Goal: Information Seeking & Learning: Compare options

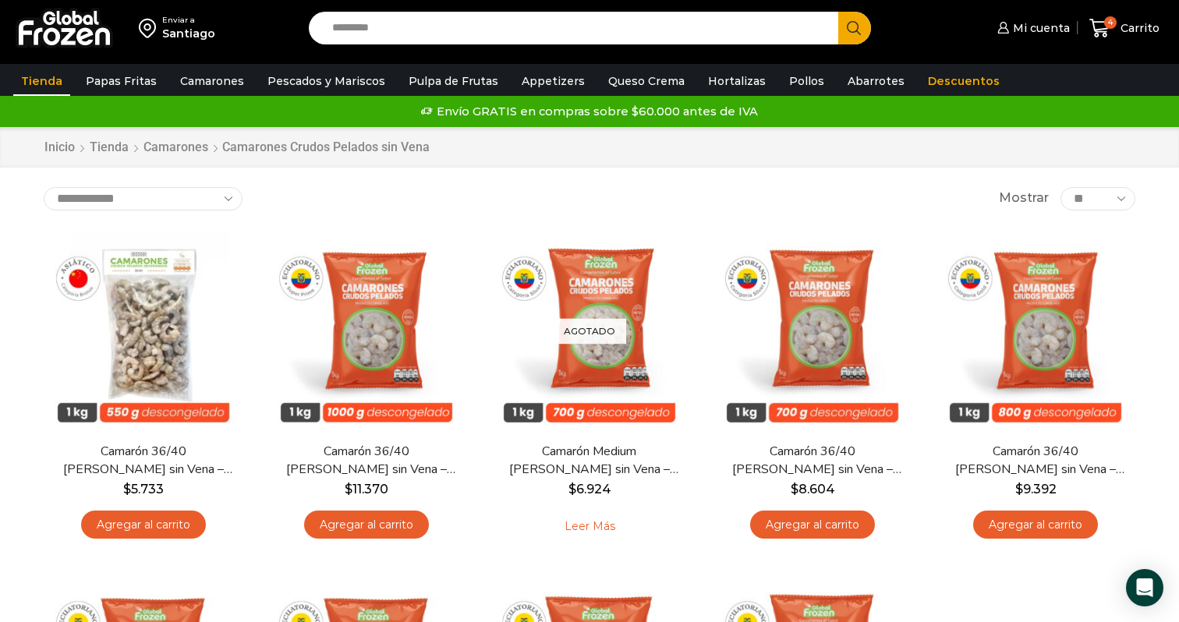
click at [37, 77] on link "Tienda" at bounding box center [41, 81] width 57 height 30
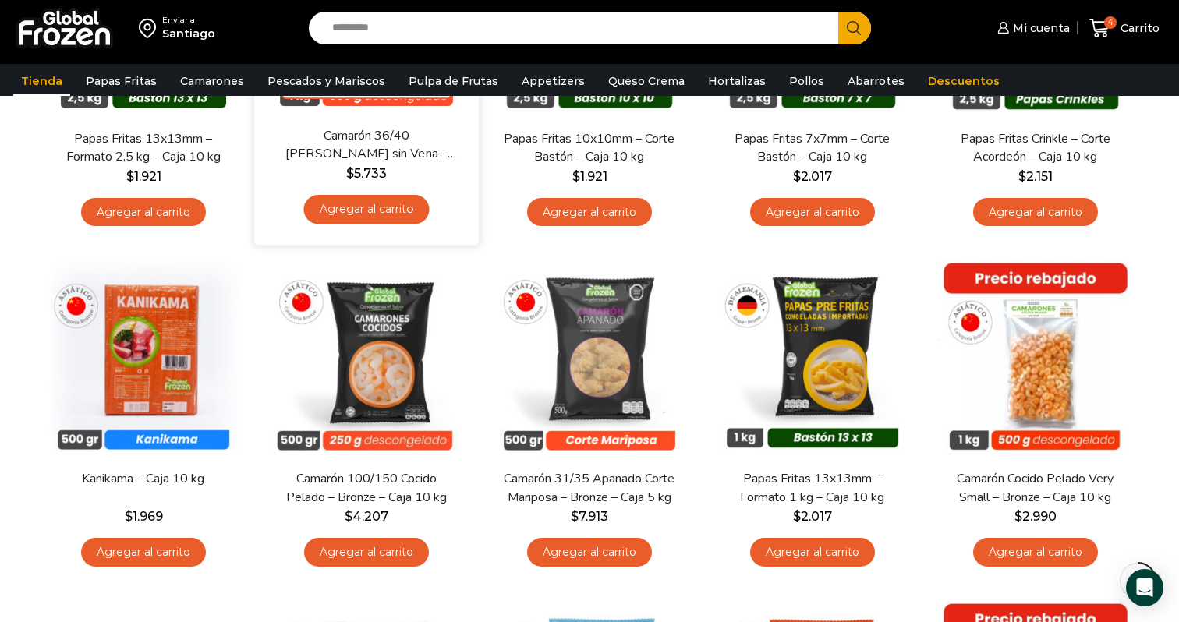
scroll to position [321, 0]
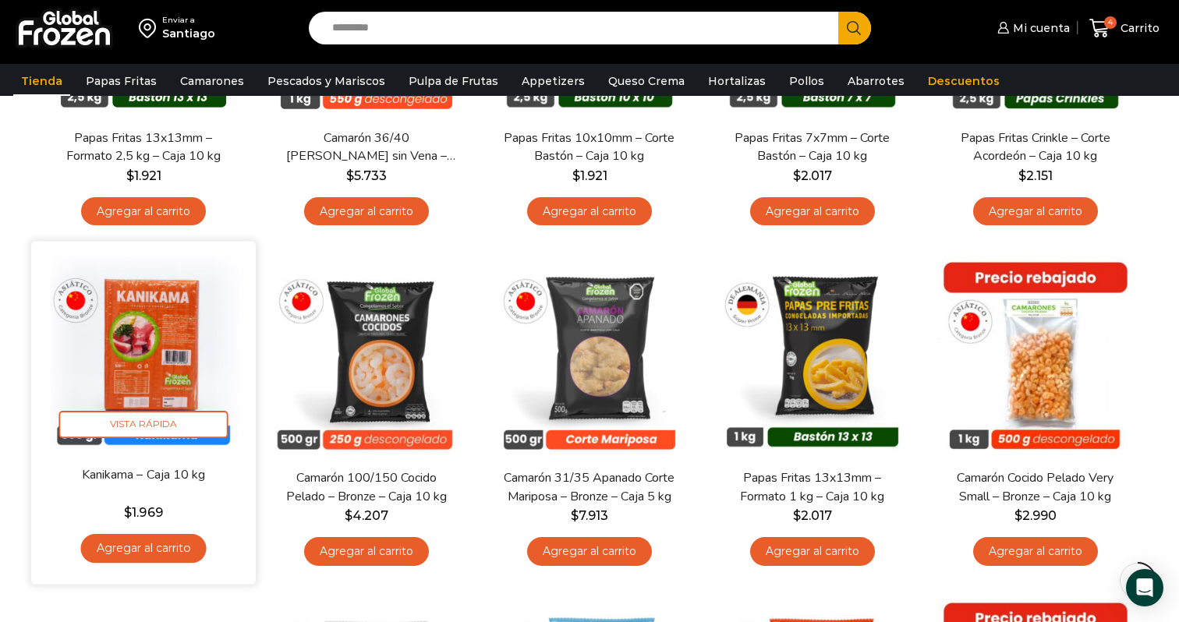
click at [200, 293] on img at bounding box center [143, 354] width 201 height 201
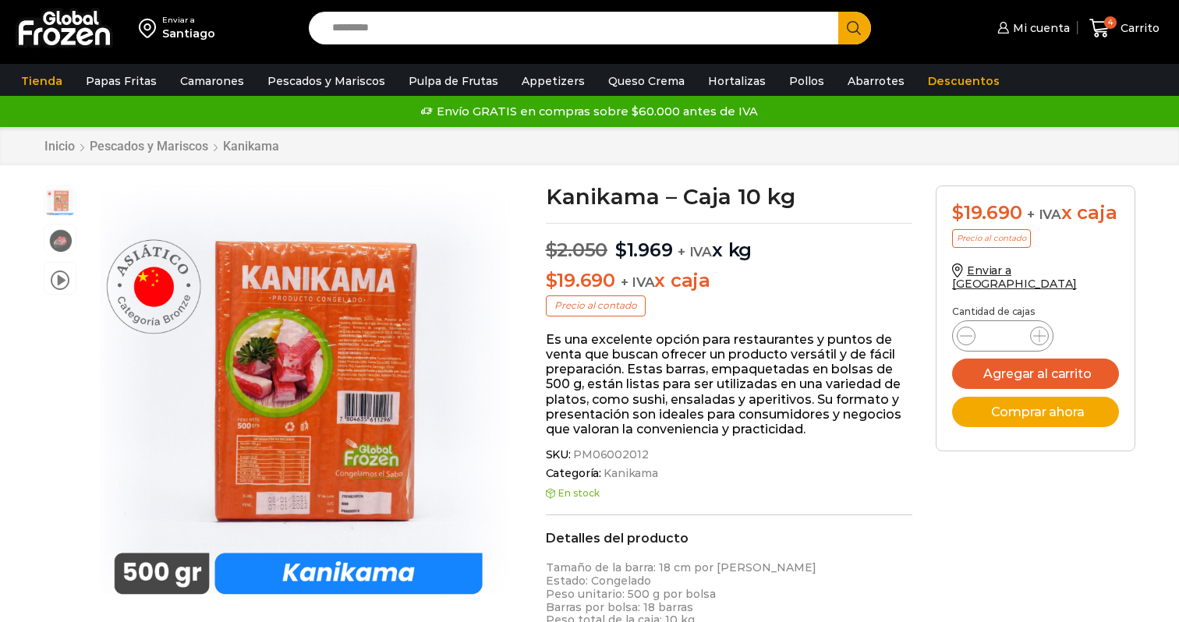
scroll to position [1, 0]
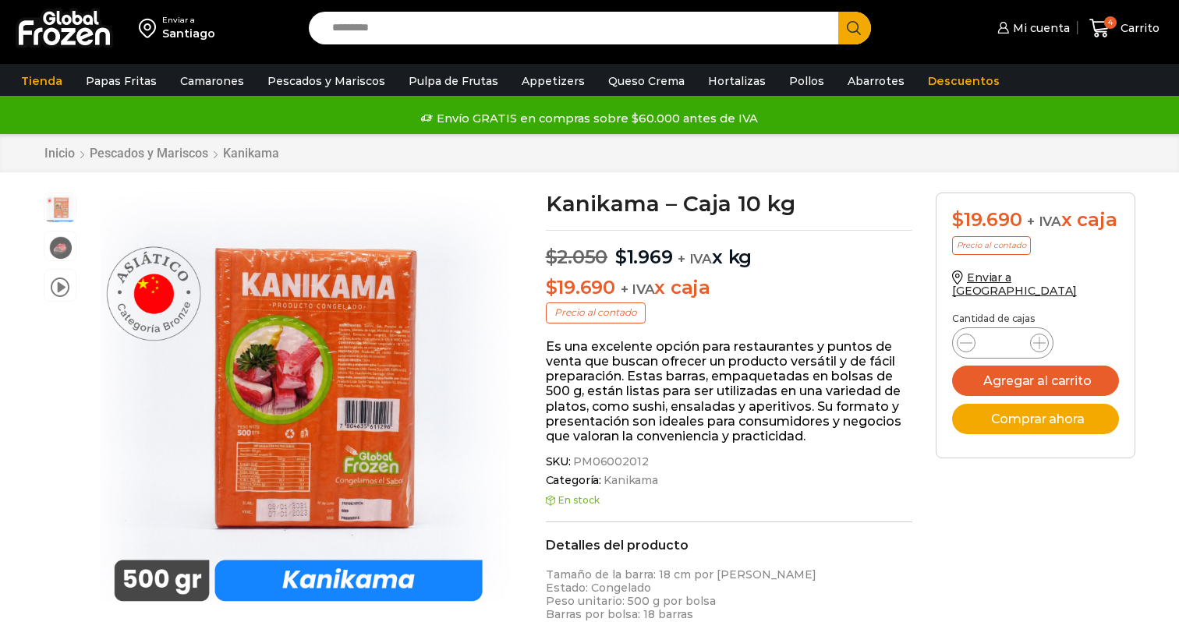
click at [601, 207] on h1 "Kanikama – Caja 10 kg" at bounding box center [729, 204] width 367 height 22
click at [176, 151] on link "Pescados y Mariscos" at bounding box center [149, 153] width 120 height 15
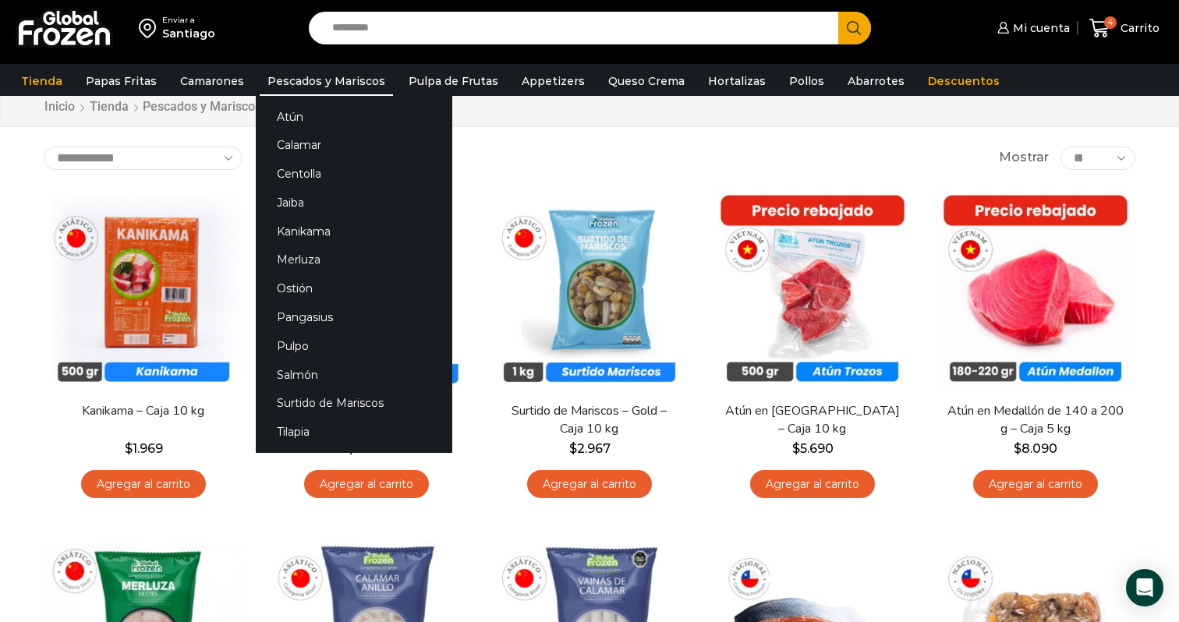
scroll to position [14, 0]
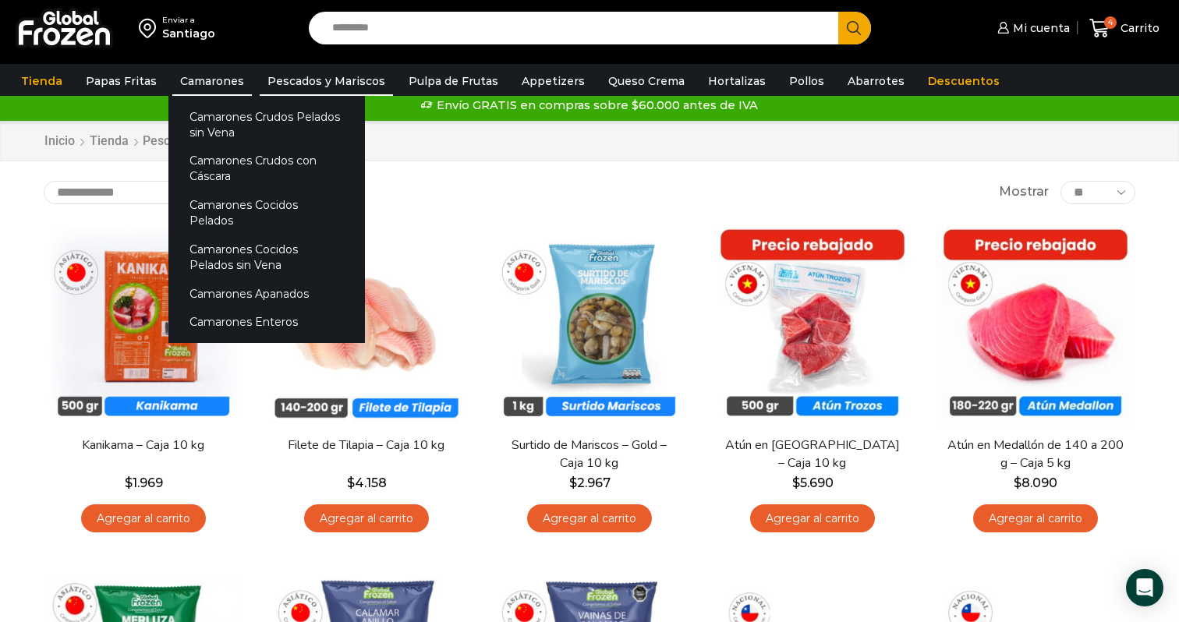
click at [211, 83] on link "Camarones" at bounding box center [212, 81] width 80 height 30
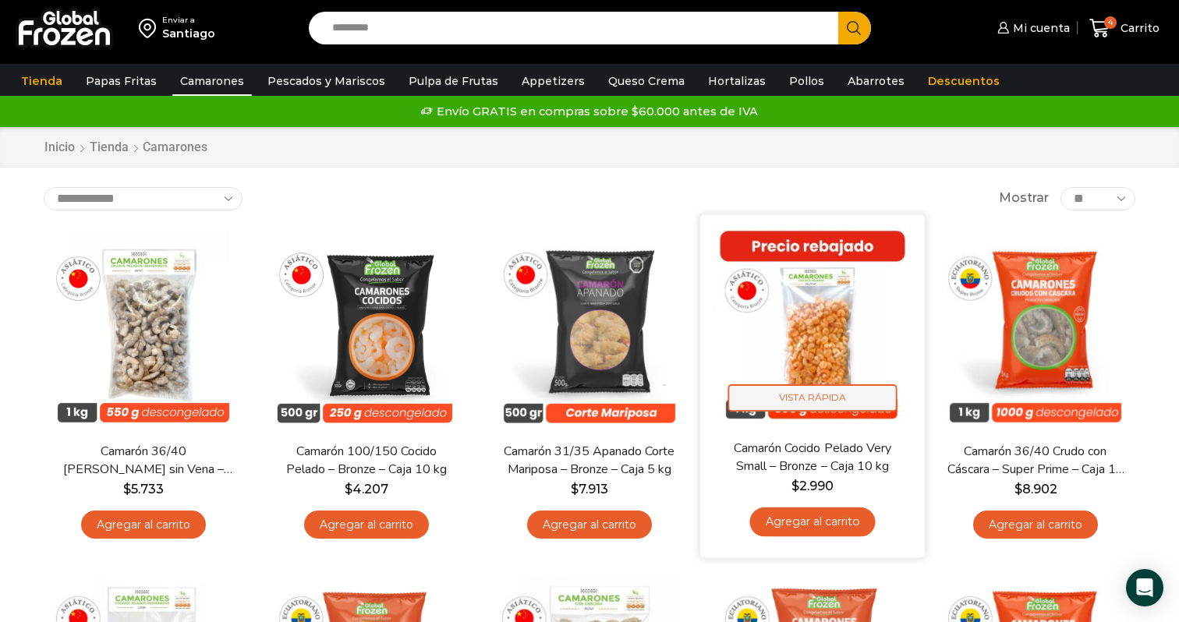
click at [821, 394] on span "Vista Rápida" at bounding box center [813, 398] width 169 height 27
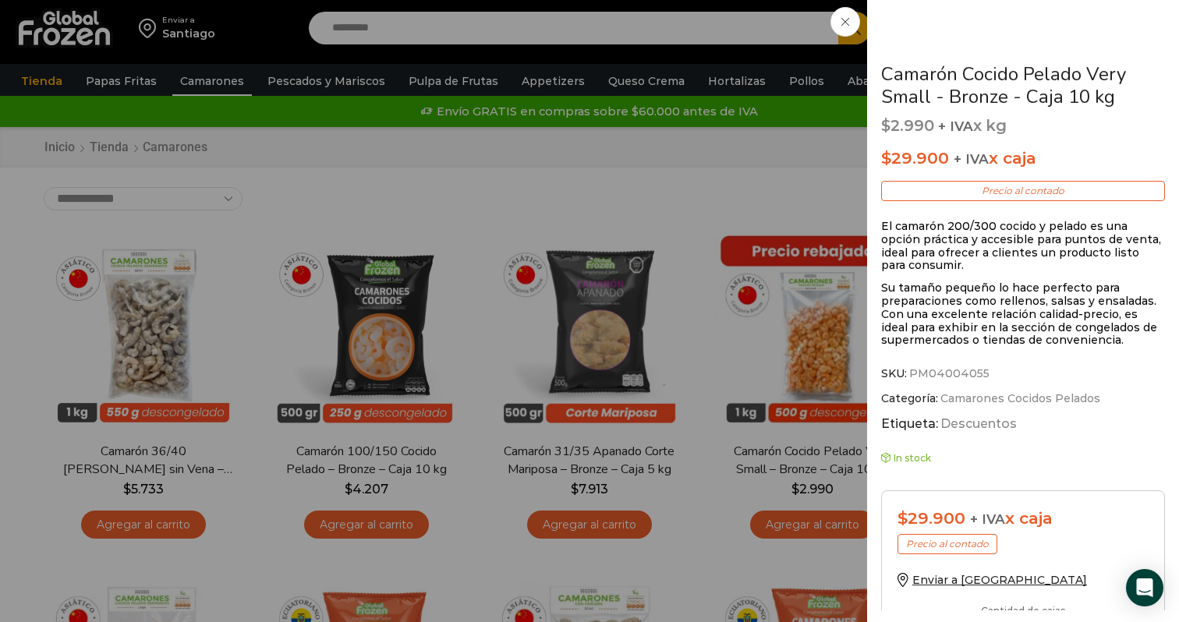
scroll to position [427, 0]
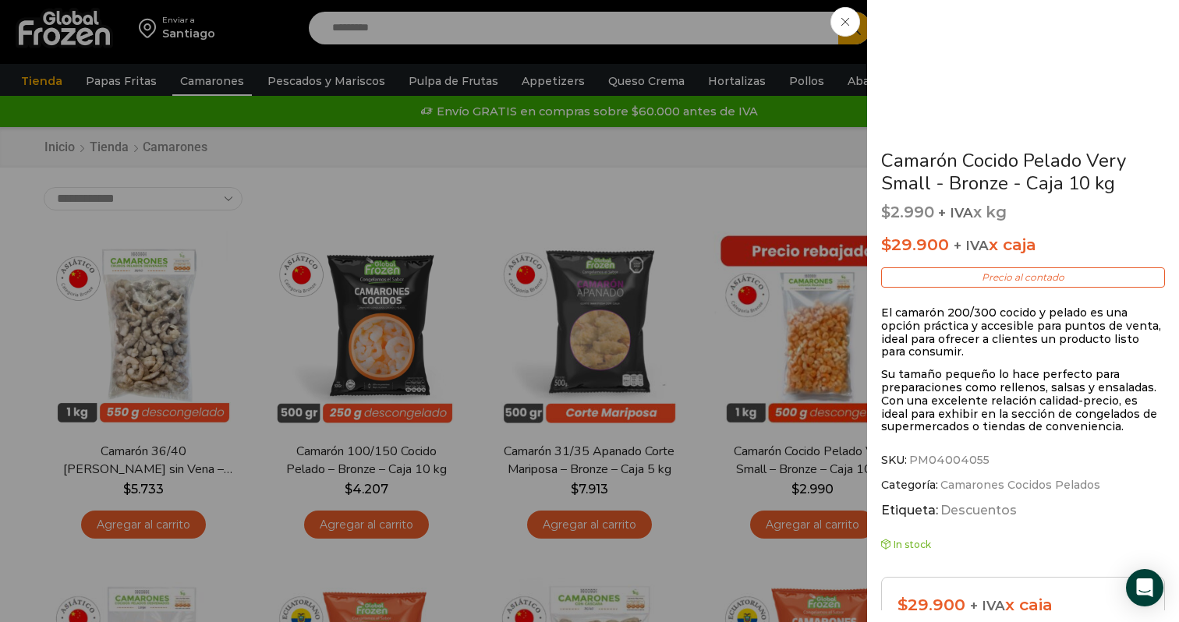
click at [849, 0] on div "Camarón Cocido Pelado Very Small - Bronze - Caja 10 kg $ 2.990 + IVA x kg $ 29.…" at bounding box center [589, 0] width 1179 height 0
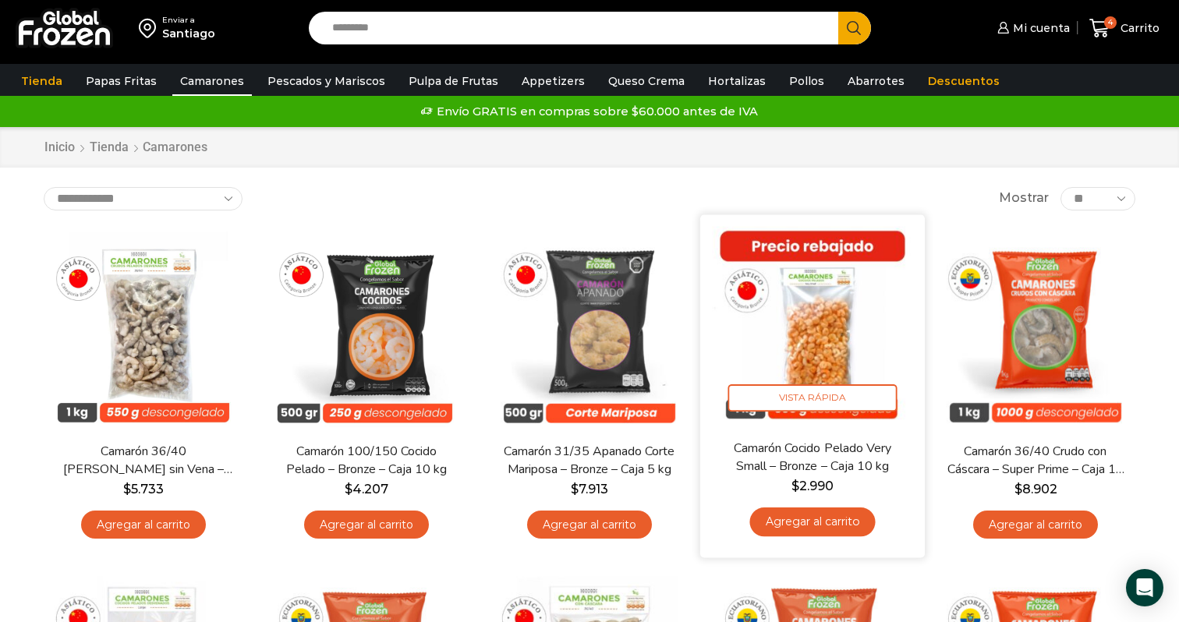
click at [849, 251] on img at bounding box center [812, 326] width 201 height 201
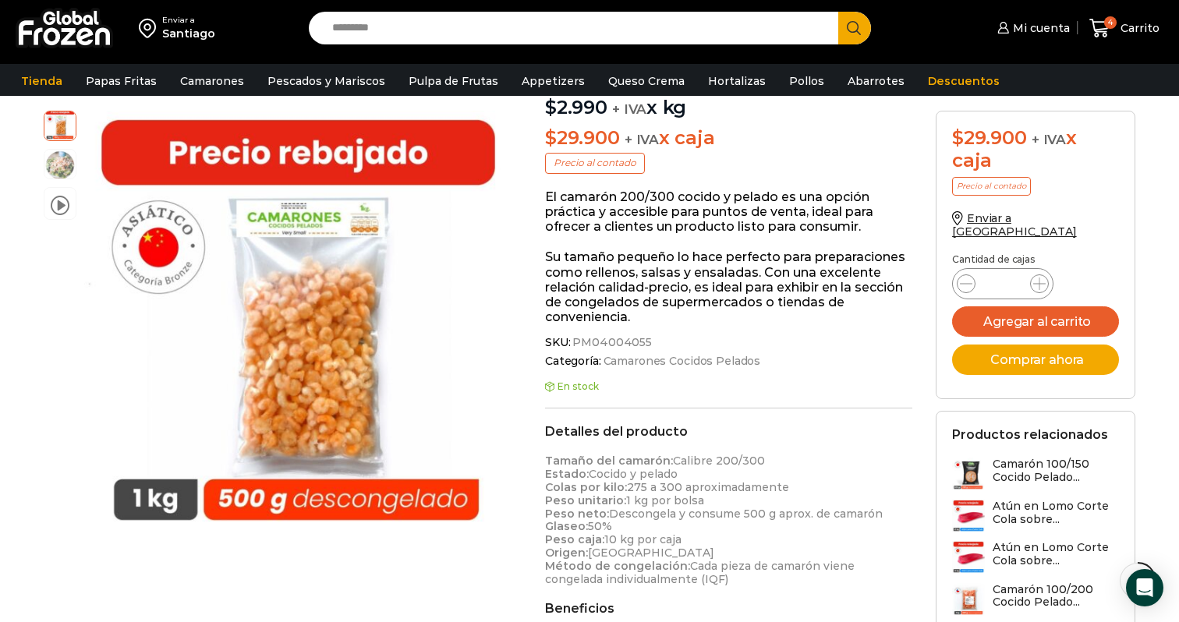
scroll to position [281, 0]
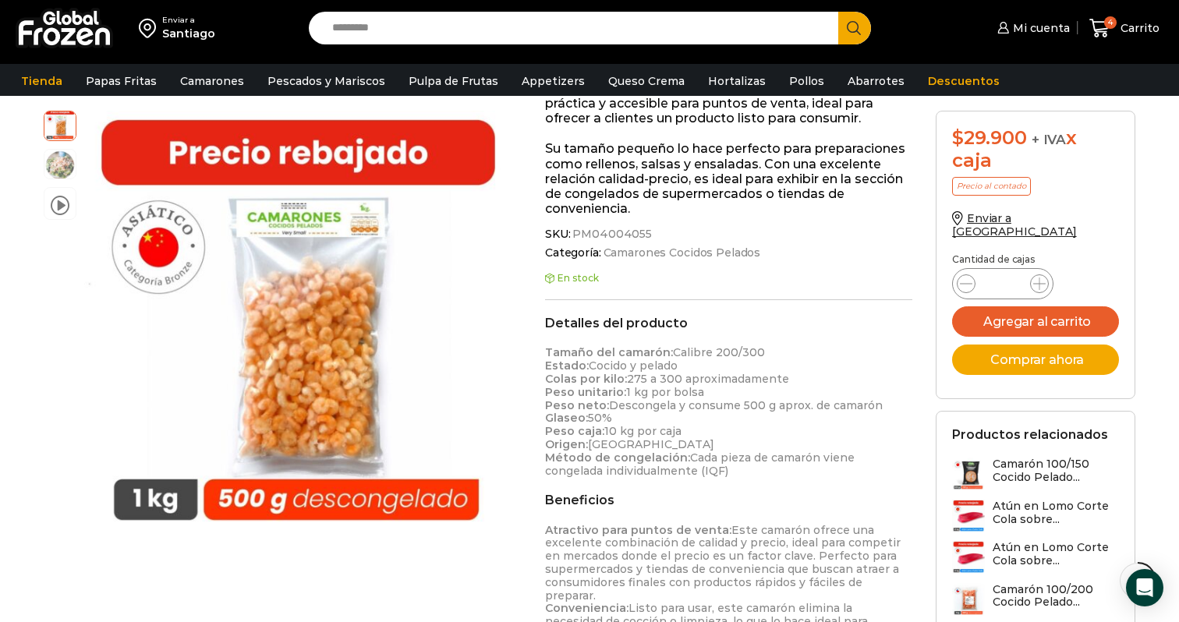
click at [503, 38] on input "Search input" at bounding box center [577, 28] width 506 height 33
paste input "**********"
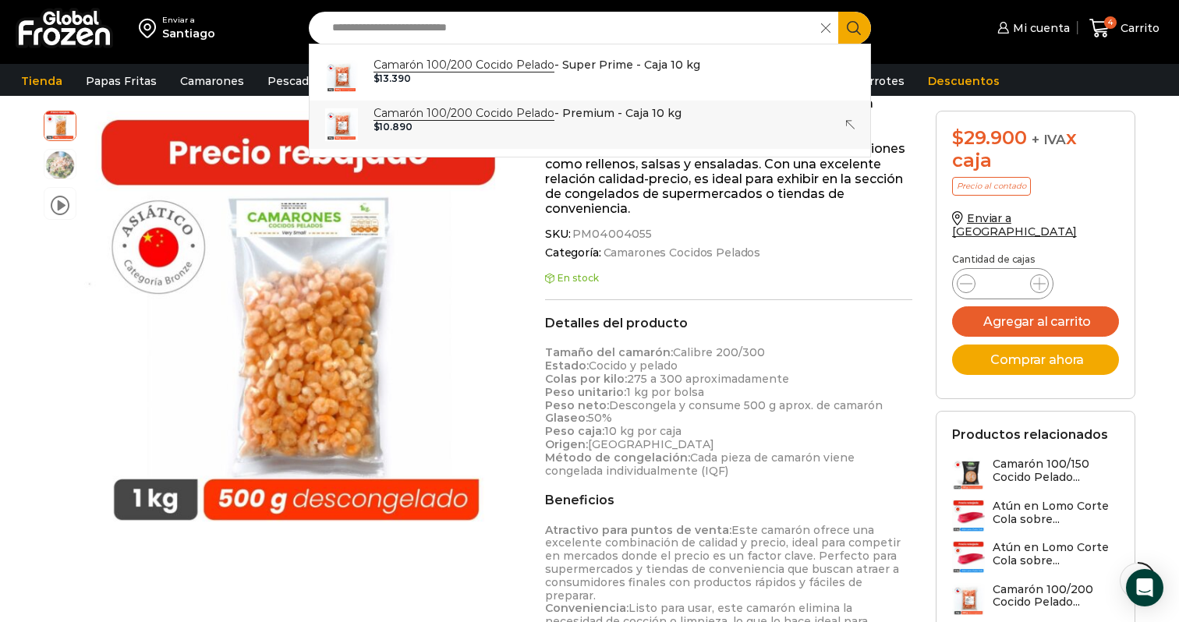
click at [583, 113] on p "Camarón 100/200 Cocido Pelado - Premium - Caja 10 kg" at bounding box center [528, 113] width 308 height 17
type input "**********"
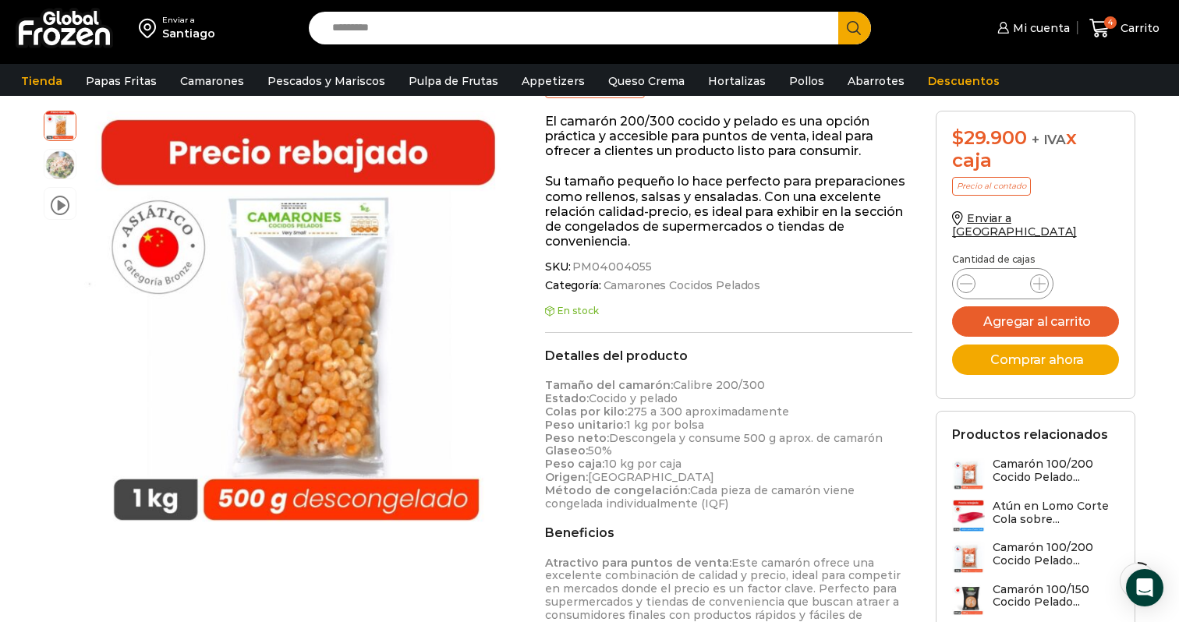
scroll to position [268, 0]
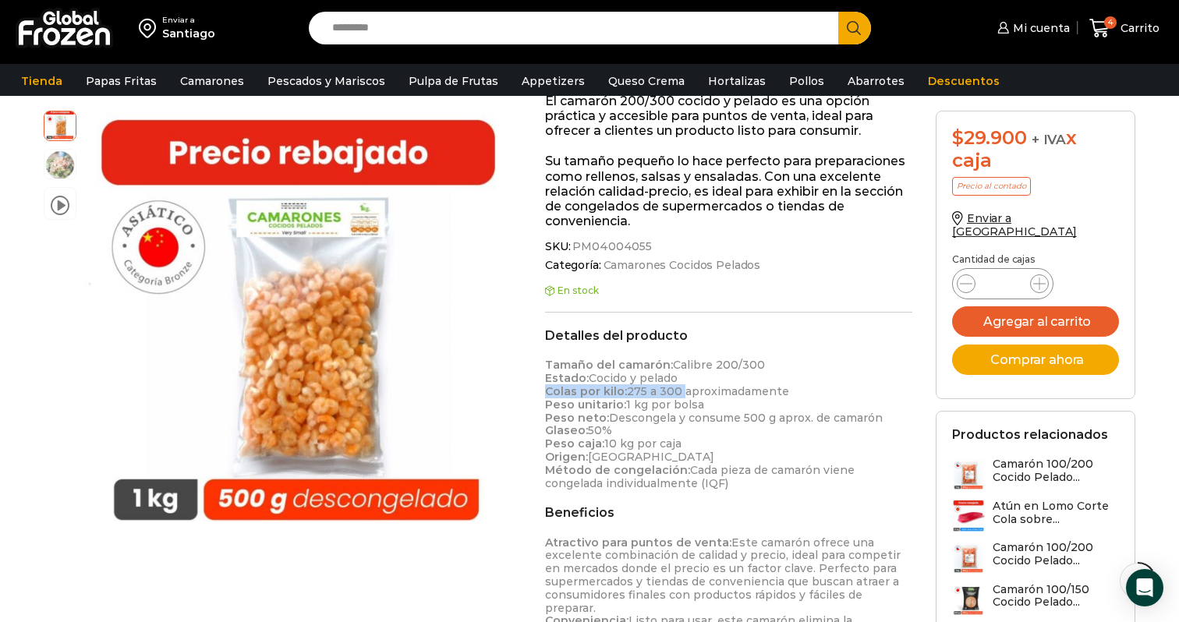
drag, startPoint x: 548, startPoint y: 392, endPoint x: 676, endPoint y: 392, distance: 128.7
click at [676, 392] on p "Tamaño del camarón: Calibre 200/300 Estado: Cocido y pelado Colas por kilo: 275…" at bounding box center [728, 424] width 367 height 131
copy p "Colas por kilo: 275 a 300"
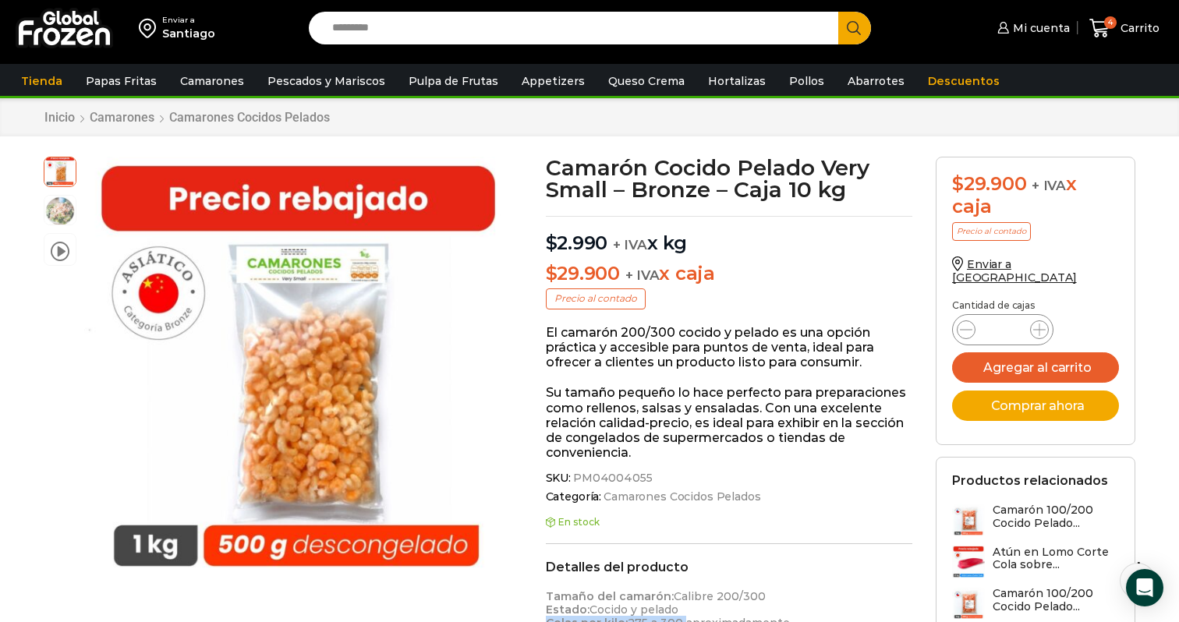
scroll to position [59, 0]
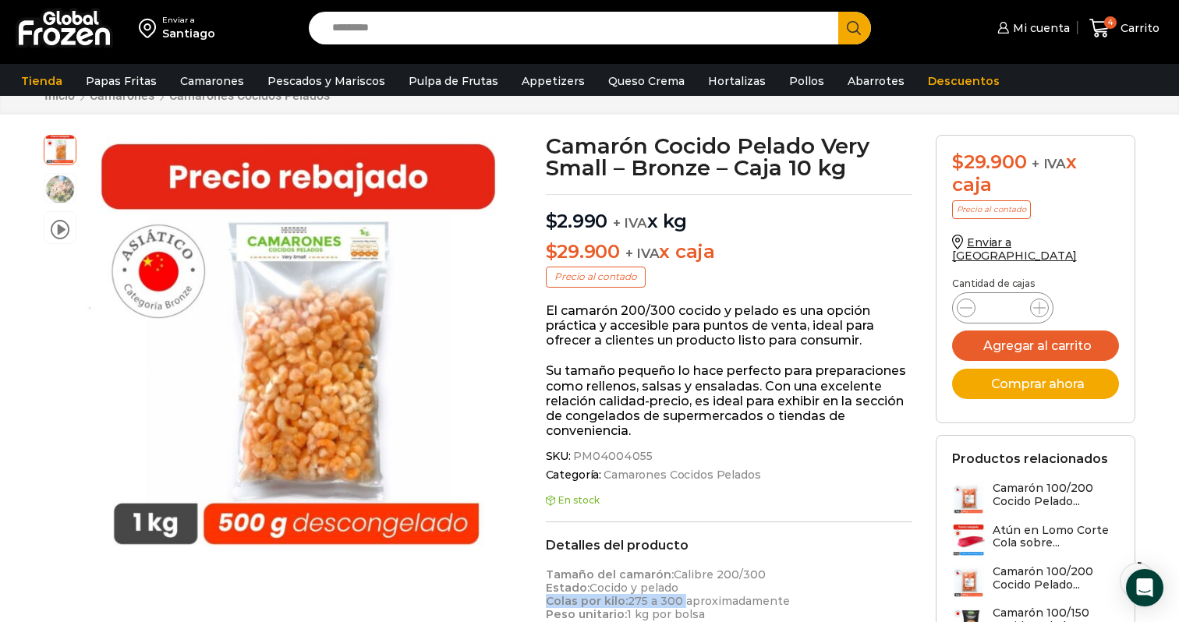
click at [620, 456] on span "PM04004055" at bounding box center [612, 456] width 82 height 13
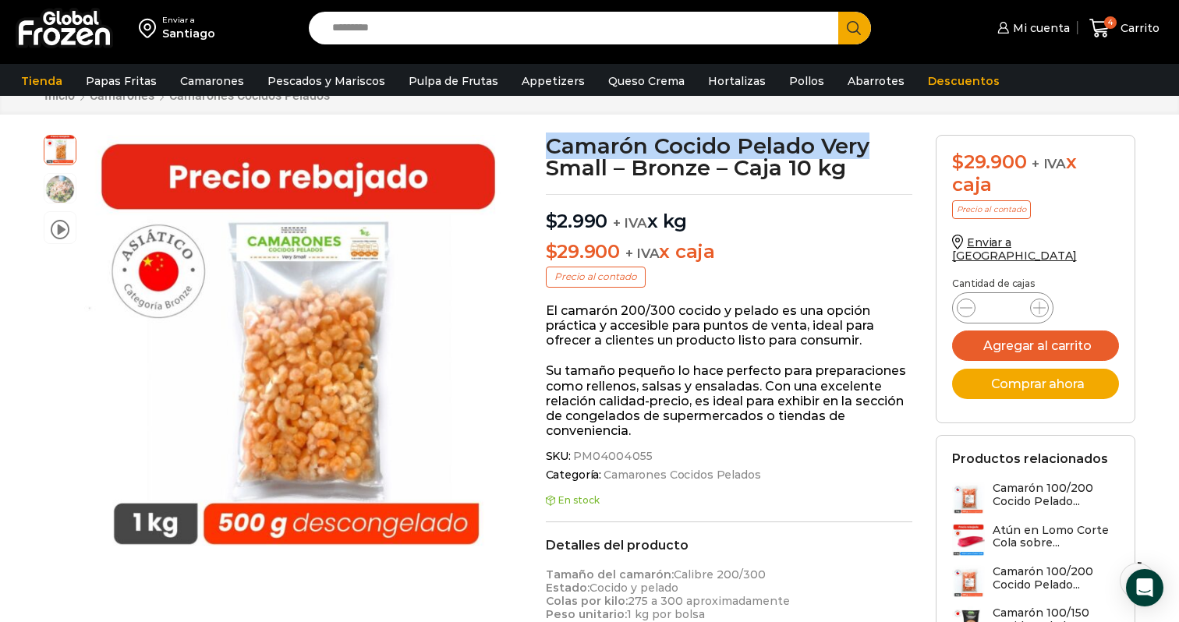
drag, startPoint x: 547, startPoint y: 145, endPoint x: 870, endPoint y: 140, distance: 323.0
click at [870, 140] on h1 "Camarón Cocido Pelado Very Small – Bronze – Caja 10 kg" at bounding box center [729, 157] width 367 height 44
copy h1 "Camarón Cocido Pelado Very"
